Goal: Task Accomplishment & Management: Complete application form

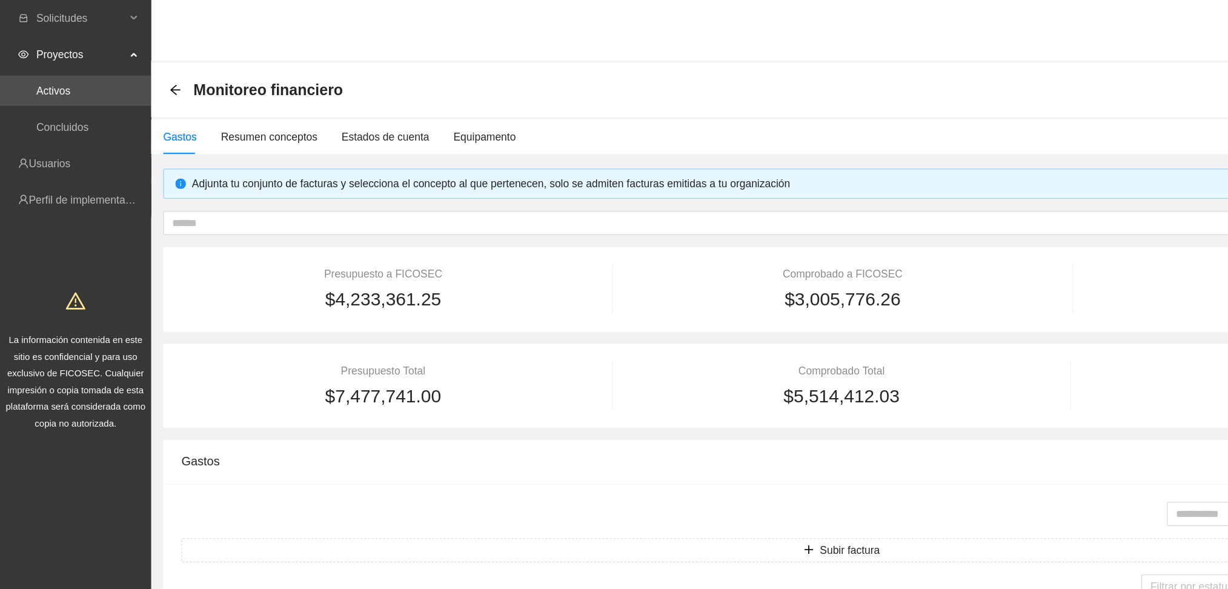
click at [61, 48] on span "Proyectos" at bounding box center [64, 44] width 71 height 24
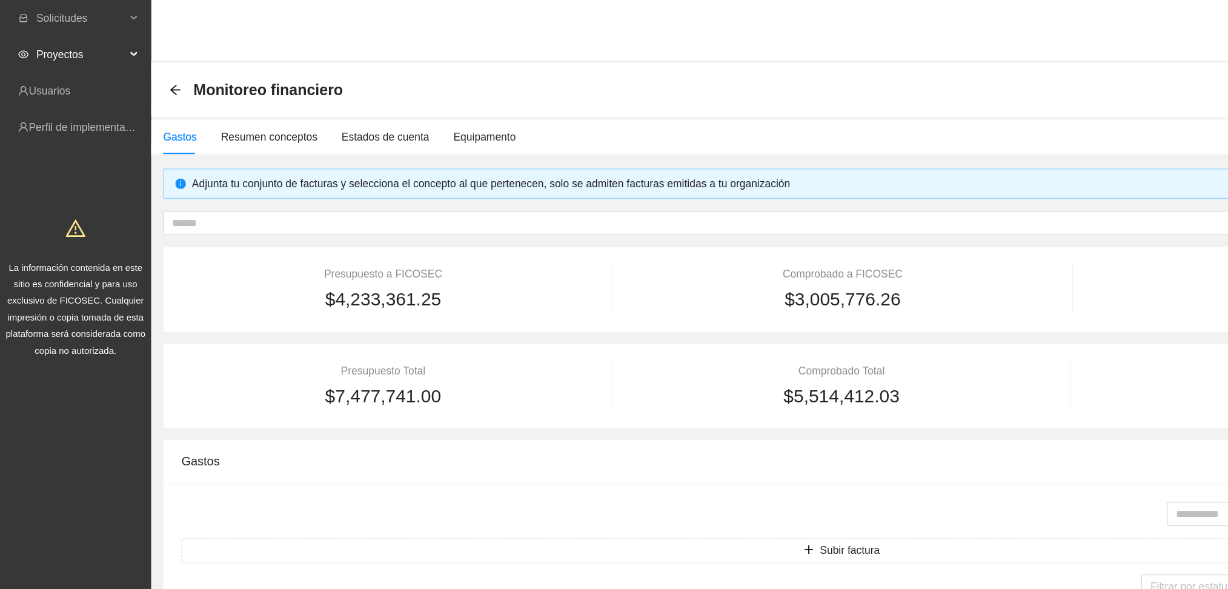
click at [61, 48] on span "Proyectos" at bounding box center [64, 44] width 71 height 24
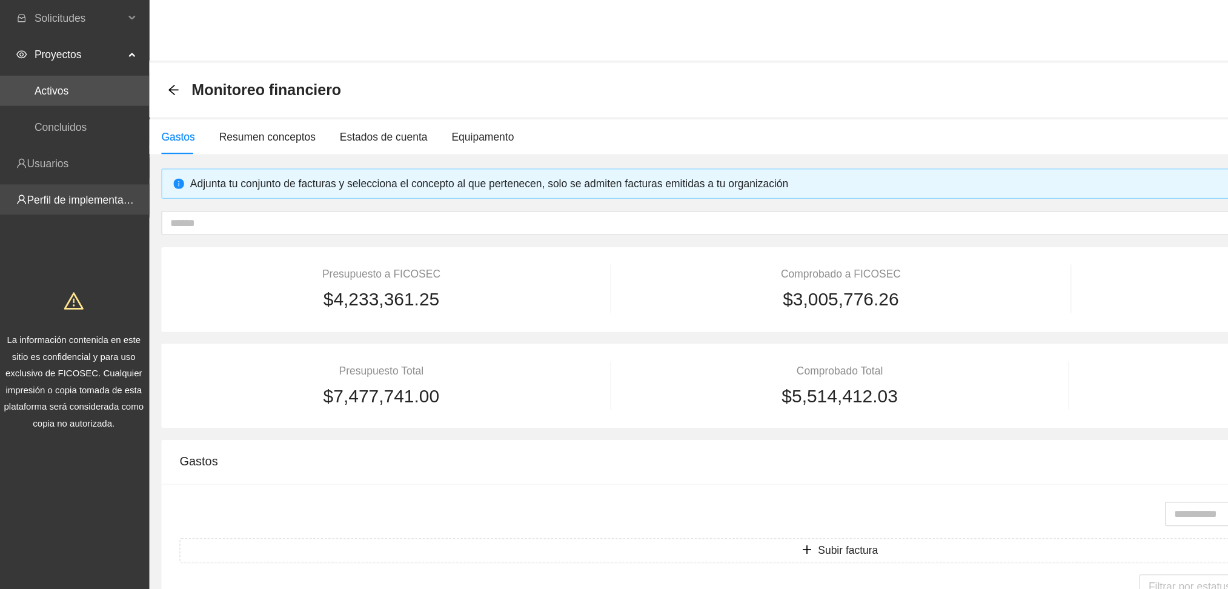
click at [47, 165] on link "Perfil de implementadora" at bounding box center [70, 160] width 95 height 10
click at [79, 160] on link "Perfil de implementadora" at bounding box center [70, 160] width 95 height 10
click at [68, 159] on link "Perfil de implementadora" at bounding box center [70, 160] width 95 height 10
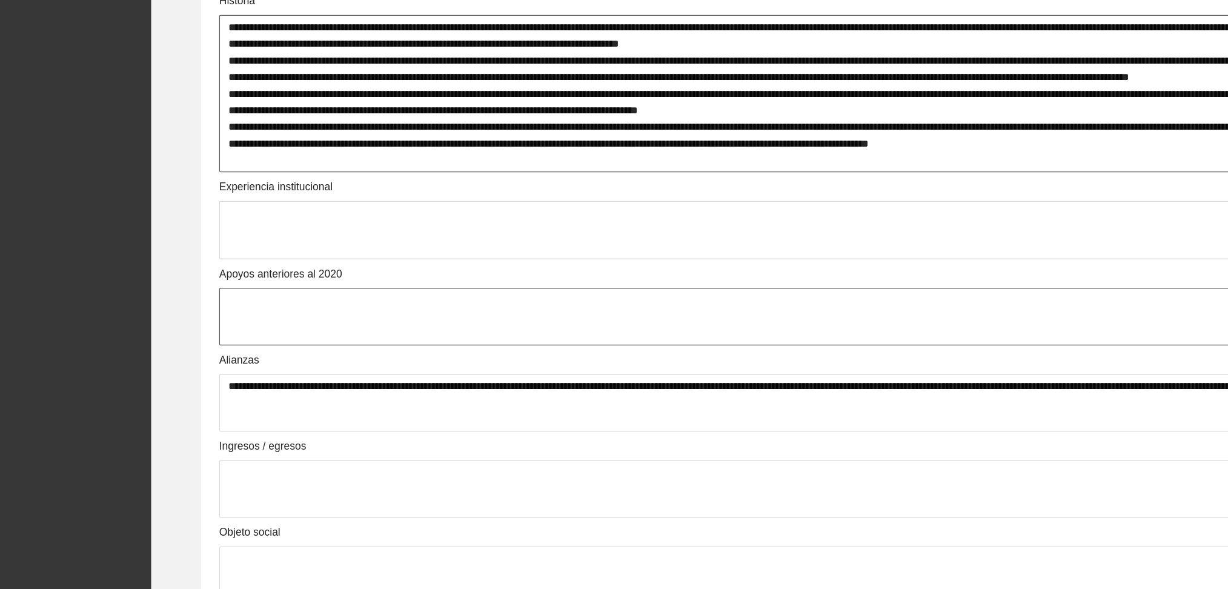
scroll to position [584, 0]
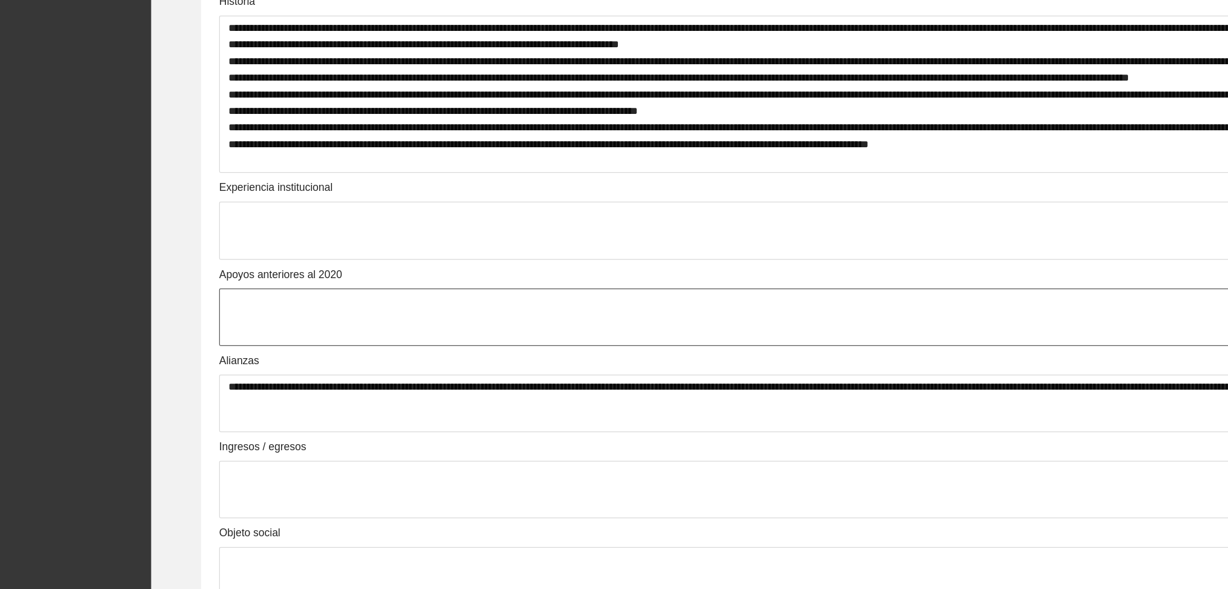
click at [386, 252] on textarea at bounding box center [675, 254] width 998 height 46
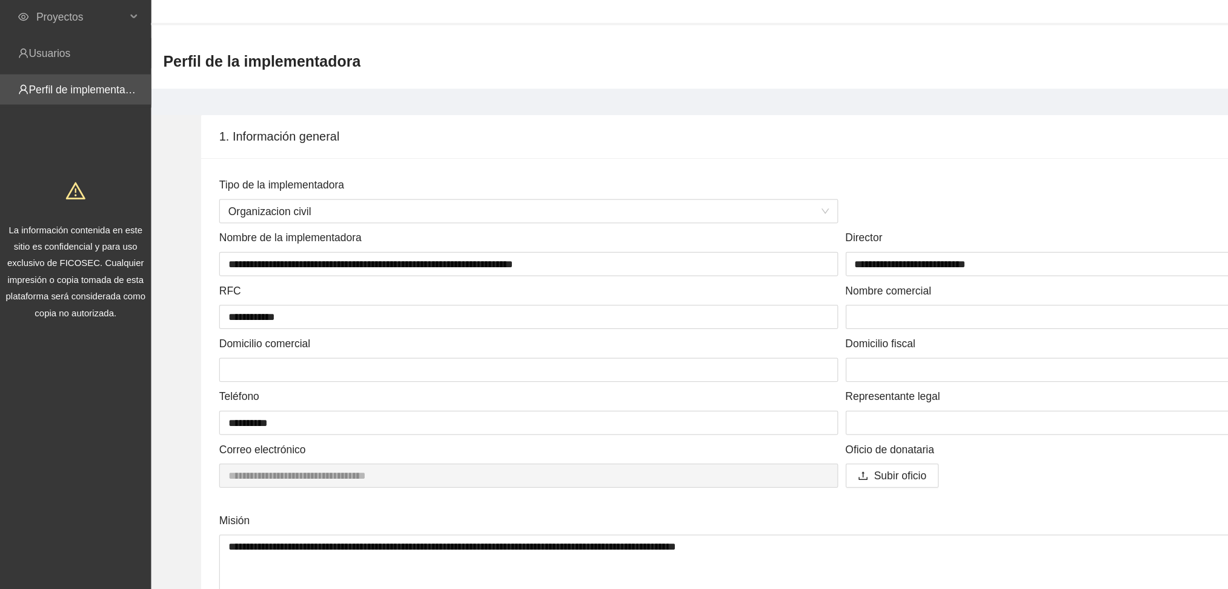
scroll to position [0, 0]
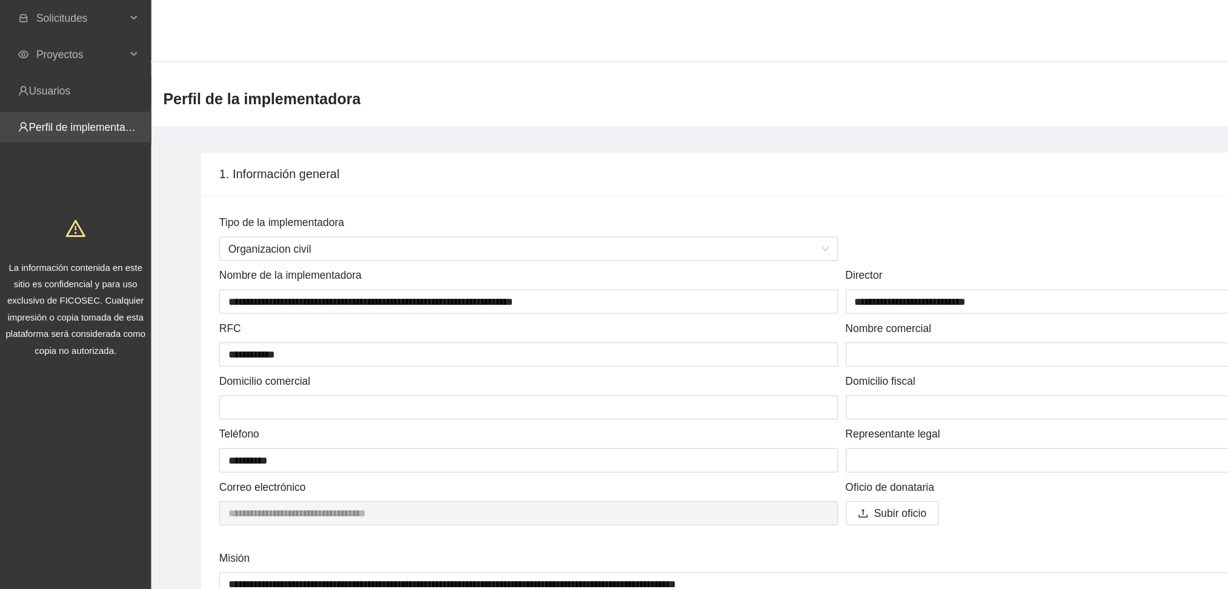
click at [48, 104] on link "Perfil de implementadora" at bounding box center [70, 102] width 95 height 10
click at [44, 101] on link "Perfil de implementadora" at bounding box center [70, 102] width 95 height 10
click at [76, 107] on link "Perfil de implementadora" at bounding box center [70, 102] width 95 height 10
click at [72, 104] on link "Perfil de implementadora" at bounding box center [70, 102] width 95 height 10
click at [29, 42] on span "Proyectos" at bounding box center [64, 44] width 71 height 24
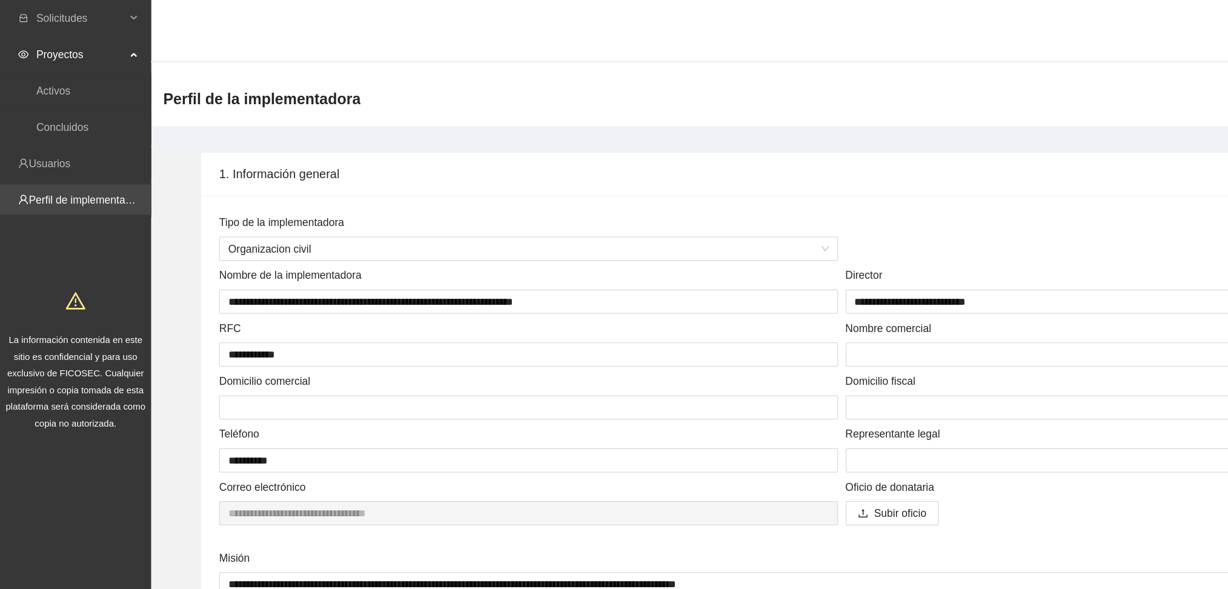
click at [49, 164] on link "Perfil de implementadora" at bounding box center [70, 160] width 95 height 10
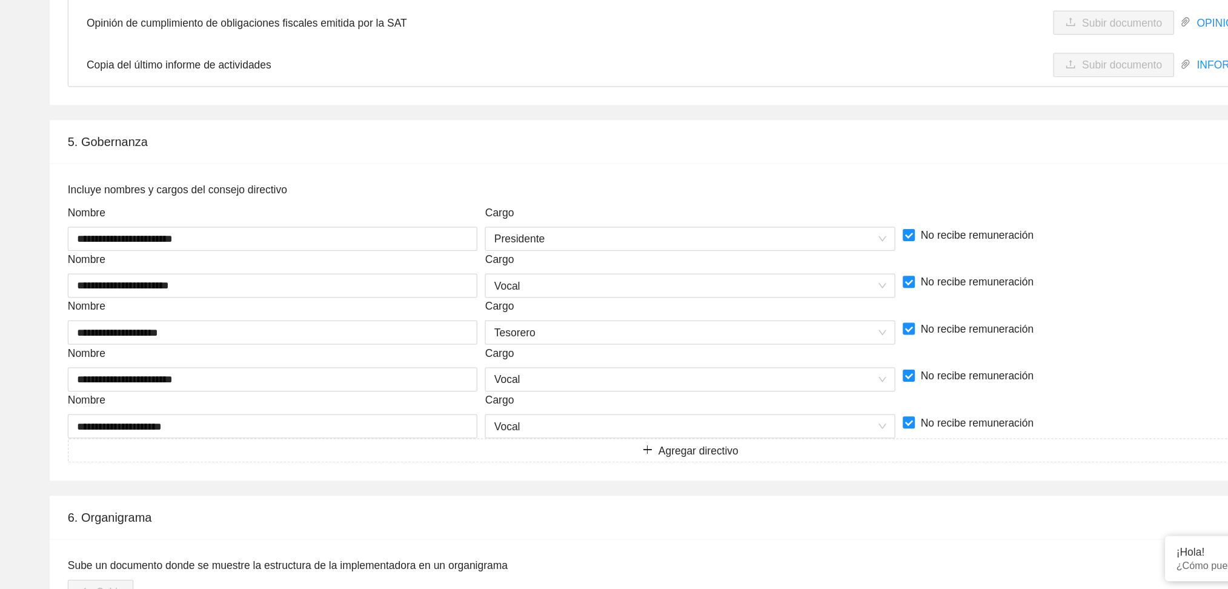
scroll to position [2745, 0]
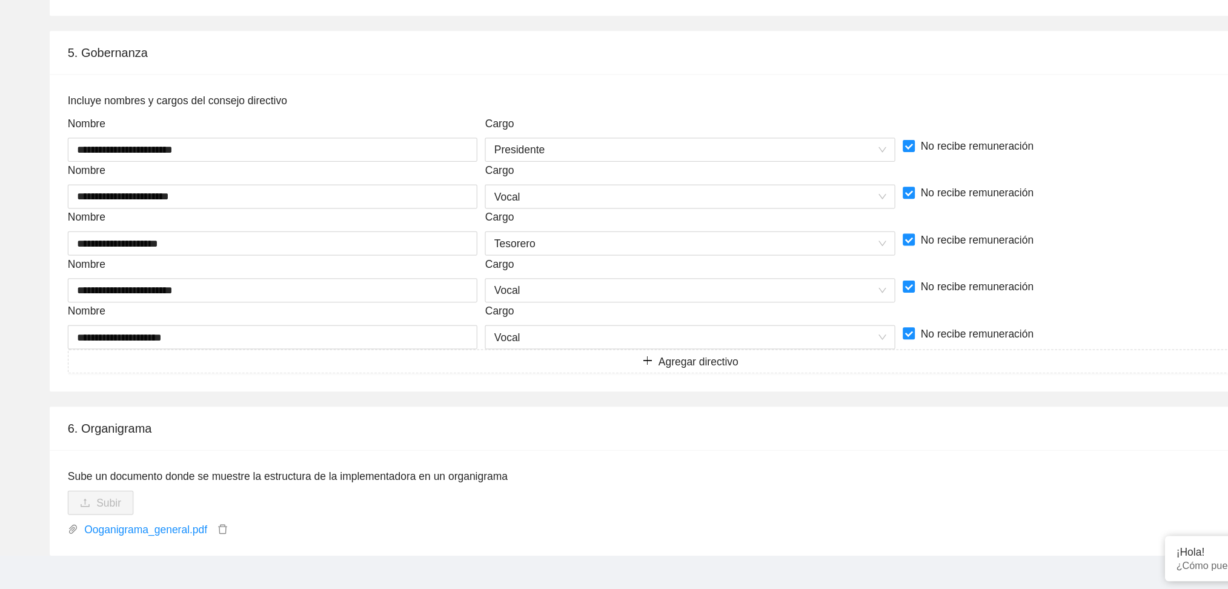
drag, startPoint x: 384, startPoint y: 529, endPoint x: 1019, endPoint y: 525, distance: 635.6
click at [1019, 525] on span "Subir Ooganigrama_general.pdf" at bounding box center [675, 531] width 998 height 33
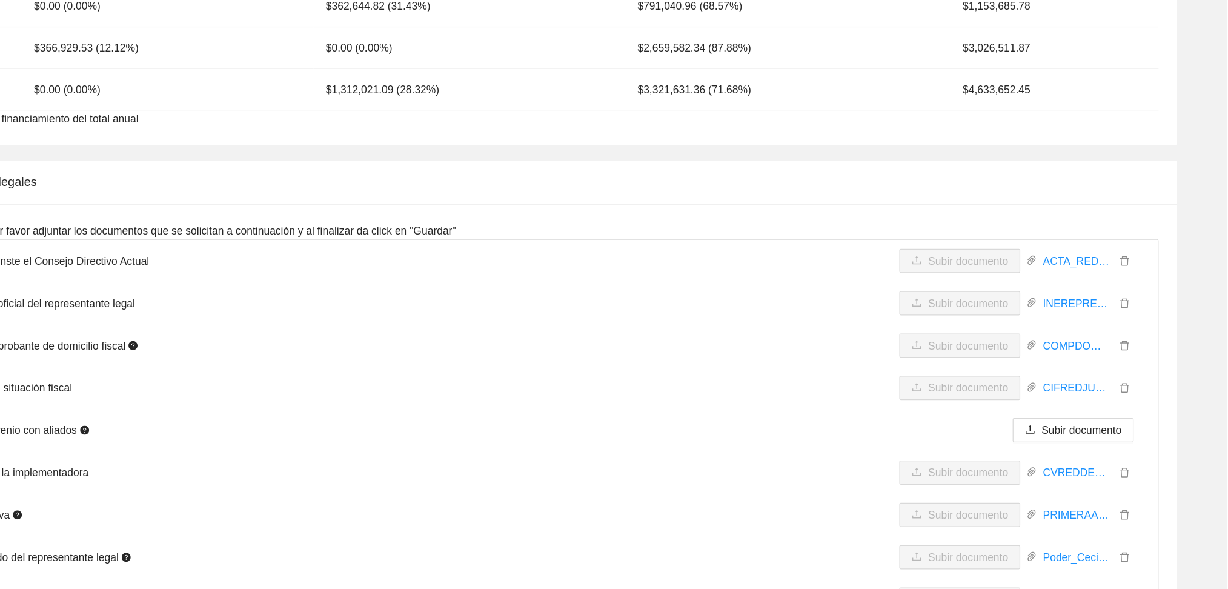
scroll to position [2294, 0]
click at [1114, 203] on link "ACTA_RED_PROTOCOLIZACION_2025.pdf" at bounding box center [1107, 209] width 63 height 13
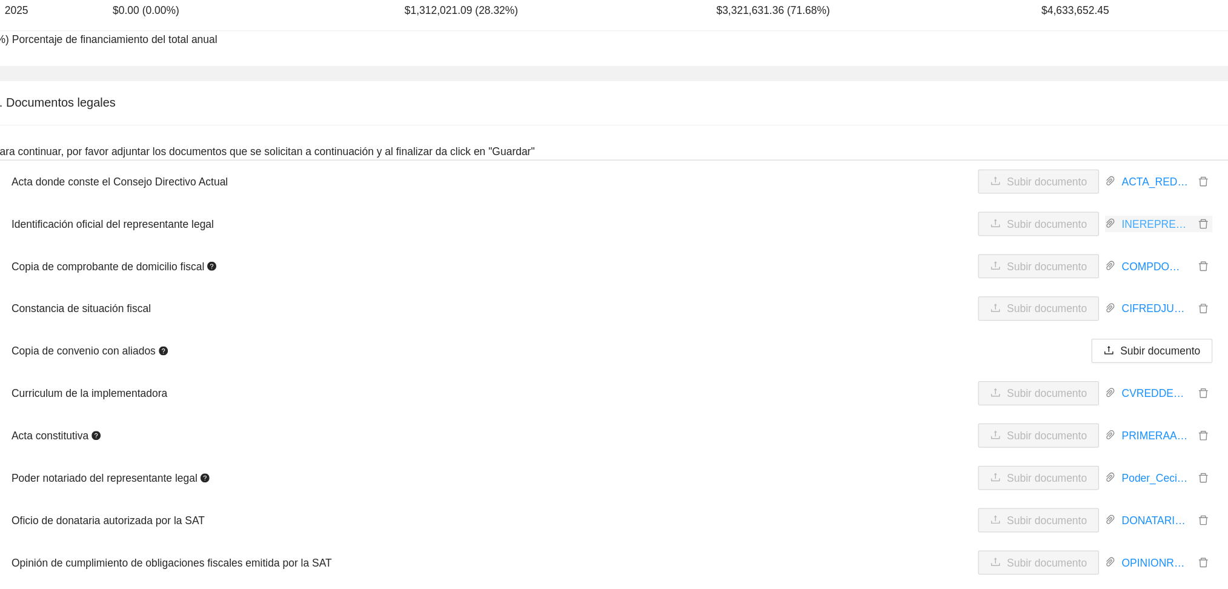
click at [1102, 237] on link "INEREPRESENTANTERED.pdf" at bounding box center [1107, 243] width 63 height 13
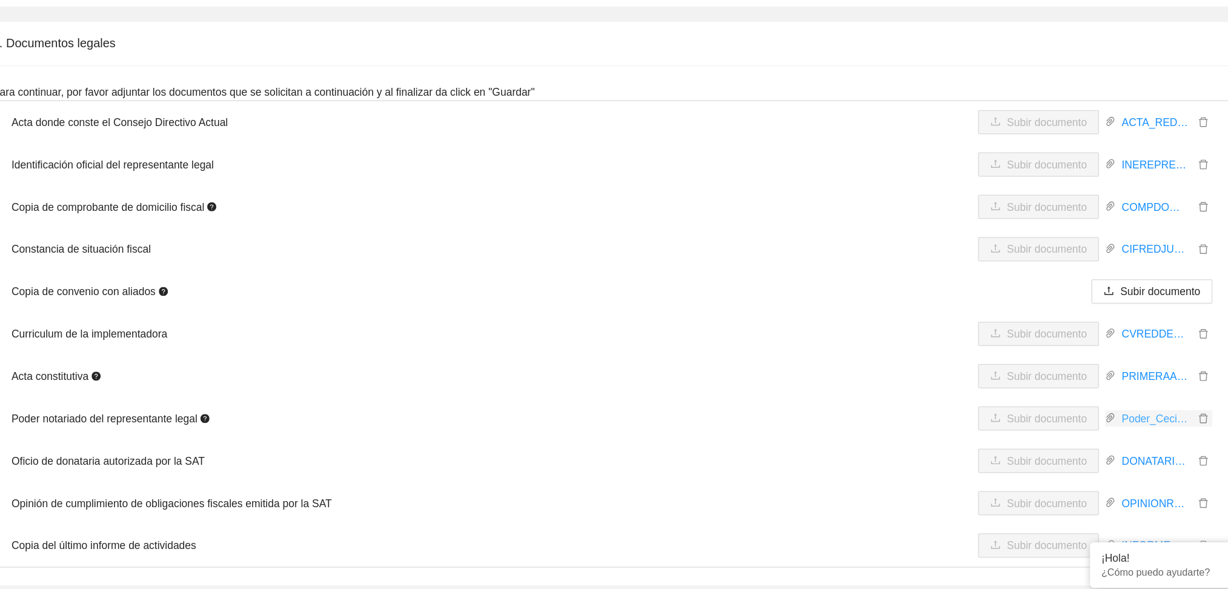
click at [1096, 441] on link "Poder_Cecilia_Olivares_junio_2025.pdf" at bounding box center [1107, 447] width 63 height 13
